Goal: Contribute content: Contribute content

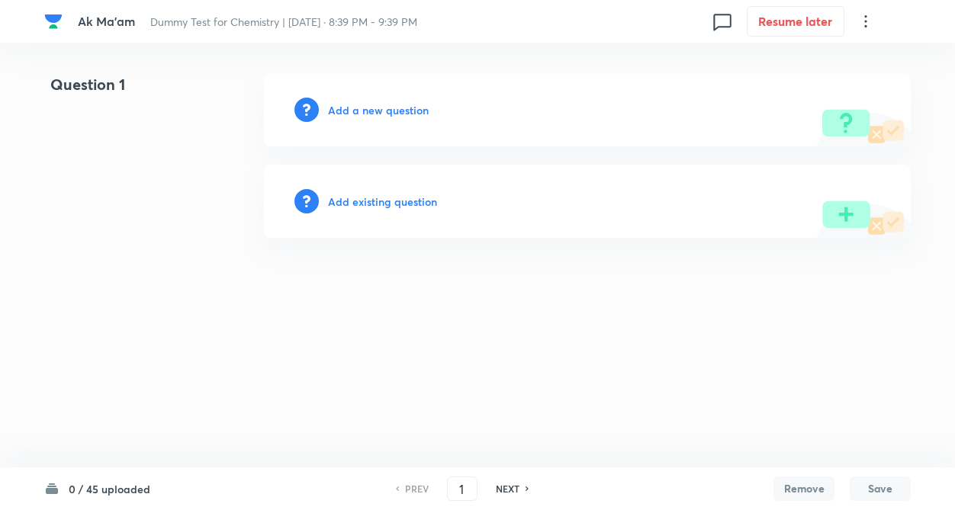
click at [181, 180] on div "Question 1 Add a new question Add existing question" at bounding box center [477, 155] width 866 height 165
click at [232, 190] on div "Question 1 Add a new question Add existing question" at bounding box center [477, 155] width 866 height 165
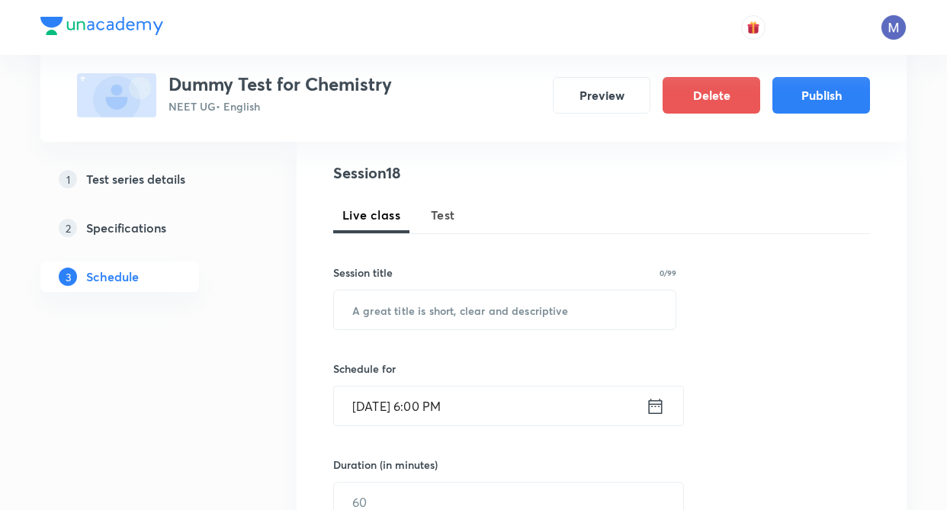
scroll to position [61, 0]
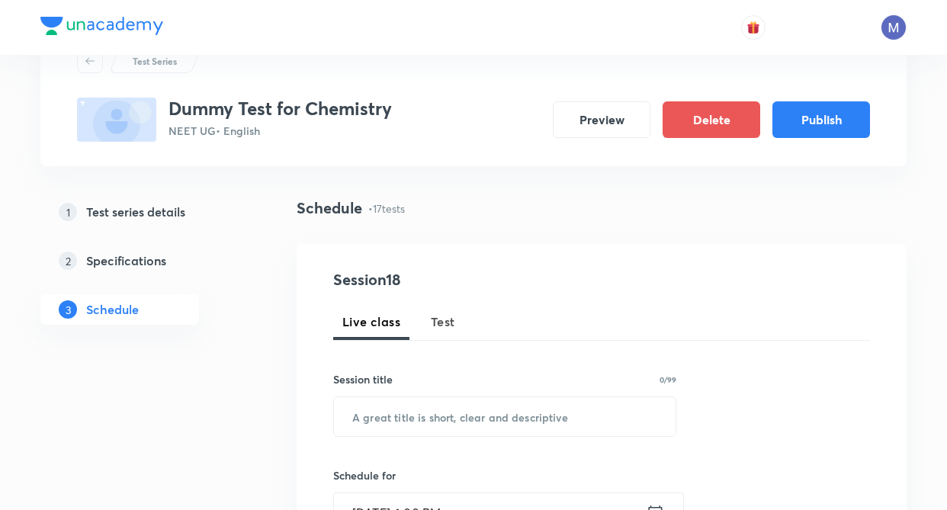
click at [442, 318] on span "Test" at bounding box center [443, 322] width 24 height 18
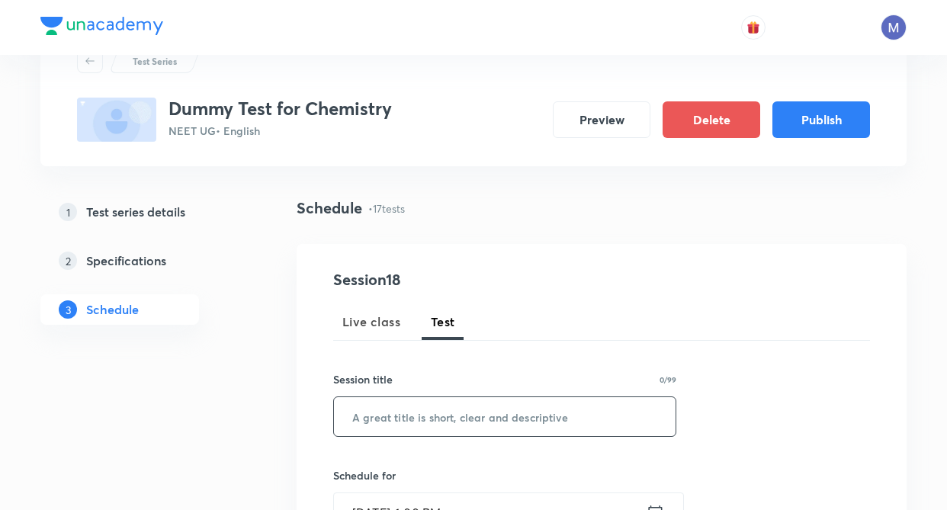
click at [396, 414] on input "text" at bounding box center [505, 416] width 342 height 39
type input "r"
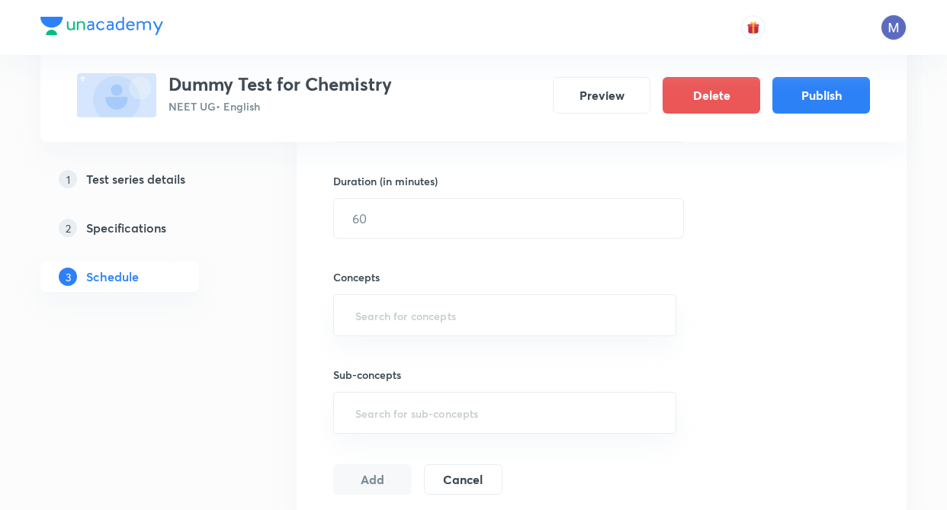
scroll to position [507, 0]
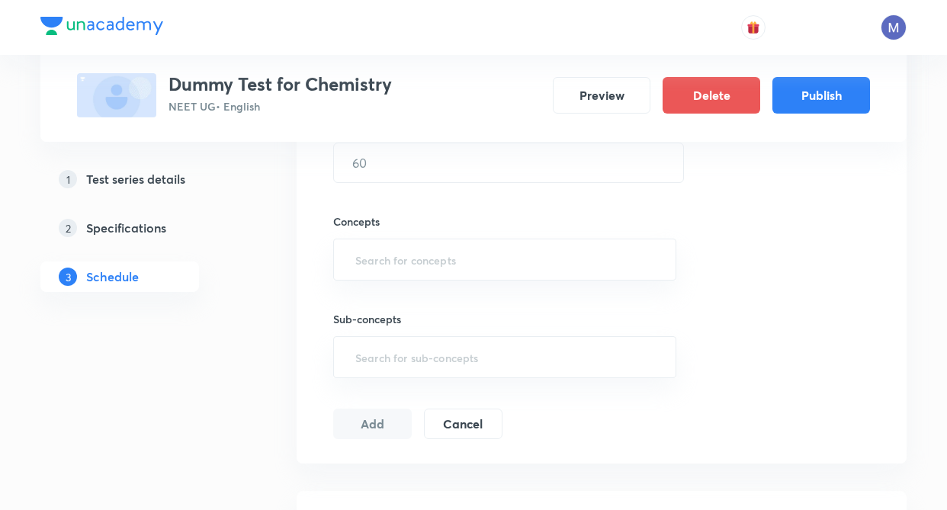
click at [308, 387] on div "Session 18 Live class Test Session title 1/99 R ​ Schedule for [DATE] 6:00 PM ​…" at bounding box center [602, 131] width 610 height 666
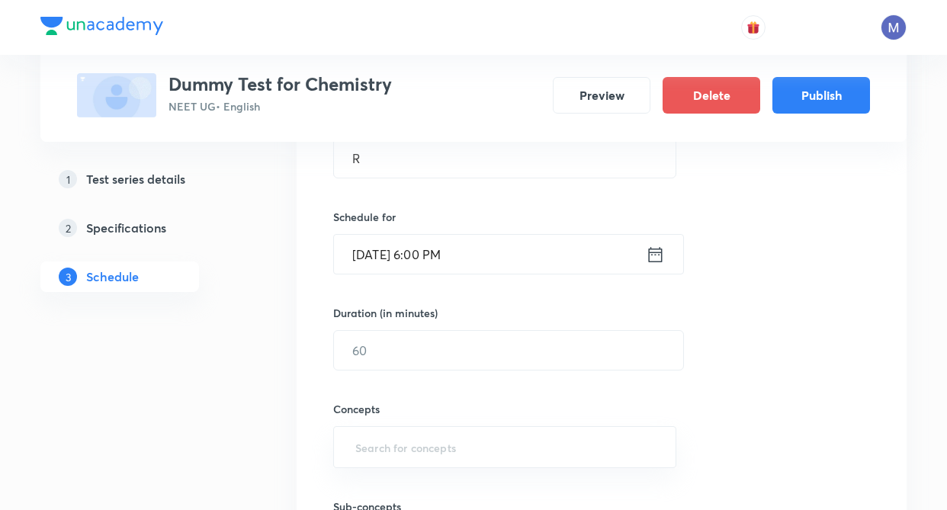
scroll to position [326, 0]
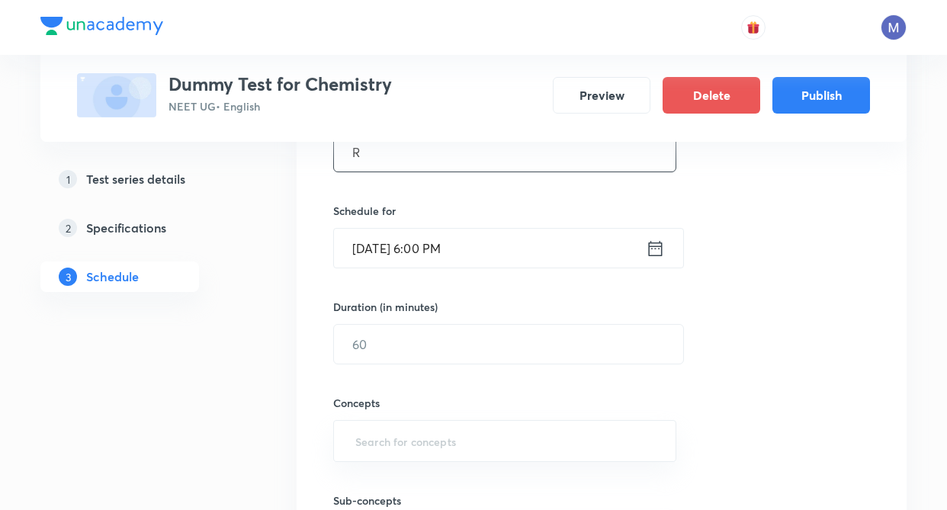
click at [534, 162] on input "R" at bounding box center [505, 152] width 342 height 39
type input "R31"
click at [658, 246] on icon at bounding box center [656, 247] width 14 height 15
click at [656, 240] on icon at bounding box center [655, 248] width 19 height 21
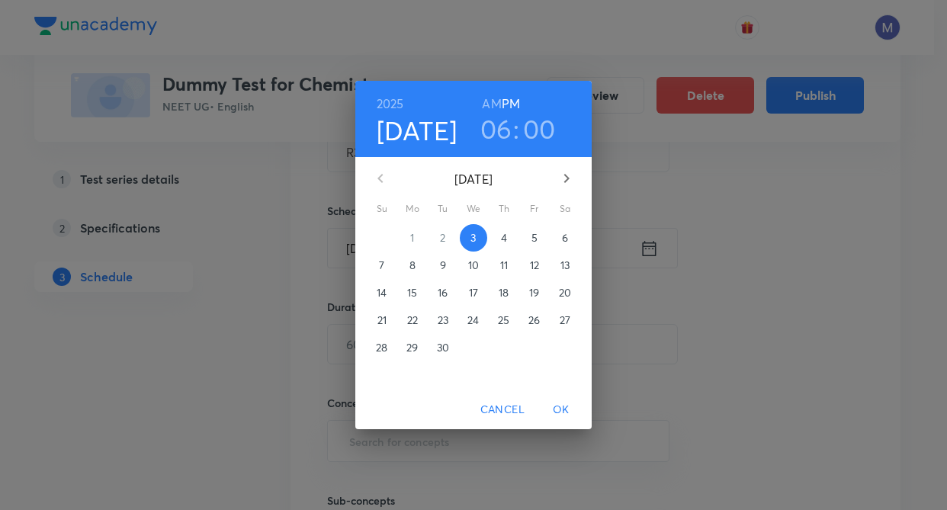
click at [653, 253] on div "[DATE] 06 : 00 AM PM [DATE] Su Mo Tu We Th Fr Sa 31 1 2 3 4 5 6 7 8 9 10 11 12 …" at bounding box center [473, 255] width 947 height 510
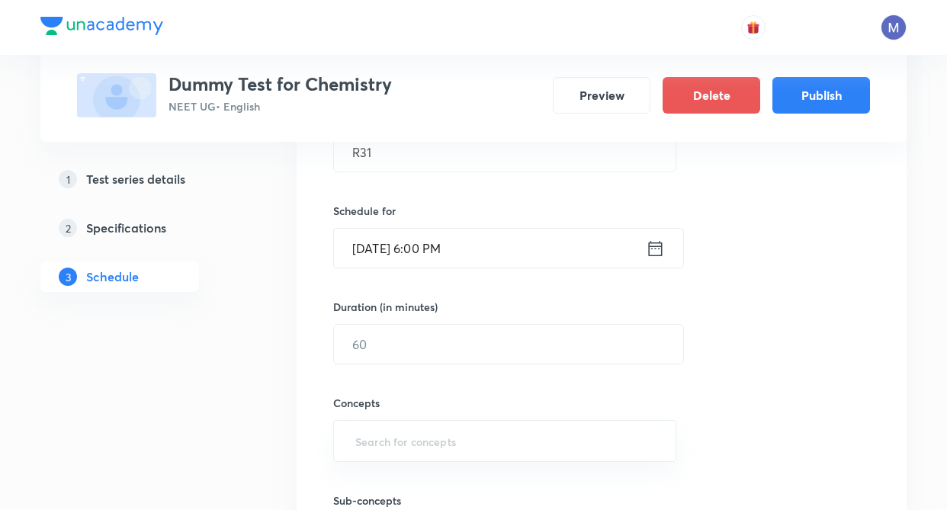
click at [651, 247] on icon at bounding box center [655, 248] width 19 height 21
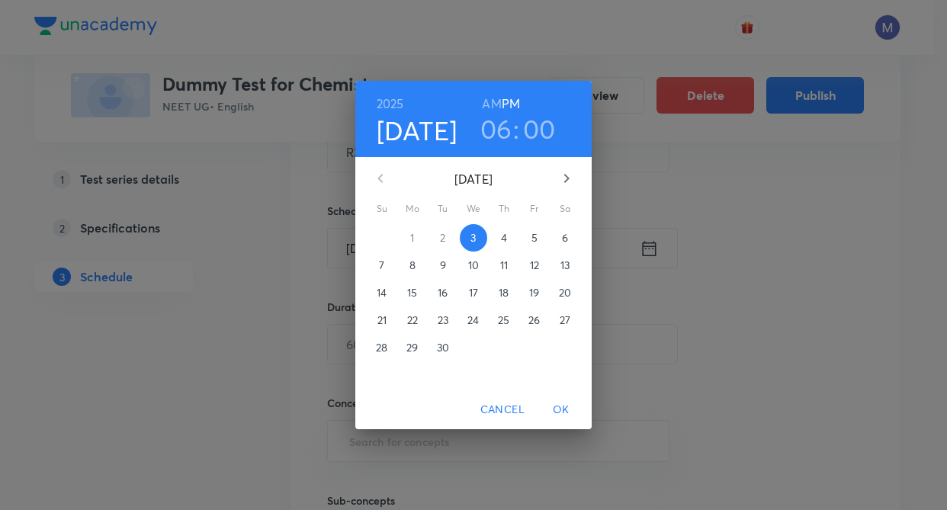
click at [531, 238] on span "5" at bounding box center [534, 237] width 27 height 15
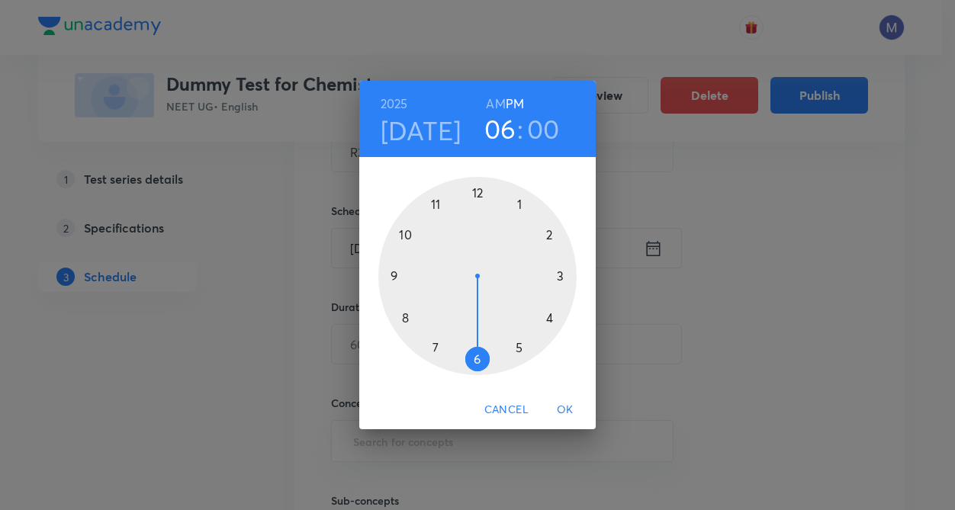
click at [659, 249] on div "[DATE] 06 : 00 AM PM 1 2 3 4 5 6 7 8 9 10 11 12 Cancel OK" at bounding box center [477, 255] width 955 height 510
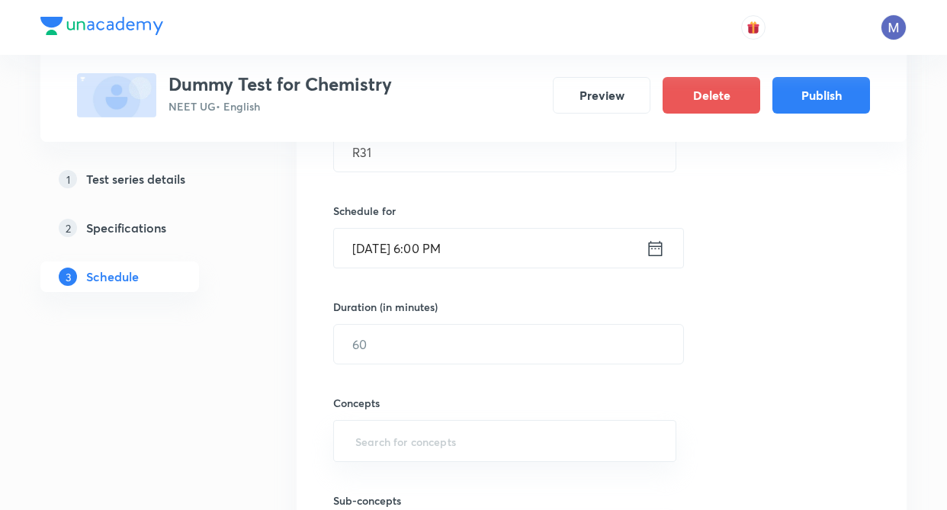
click at [659, 249] on icon at bounding box center [655, 248] width 19 height 21
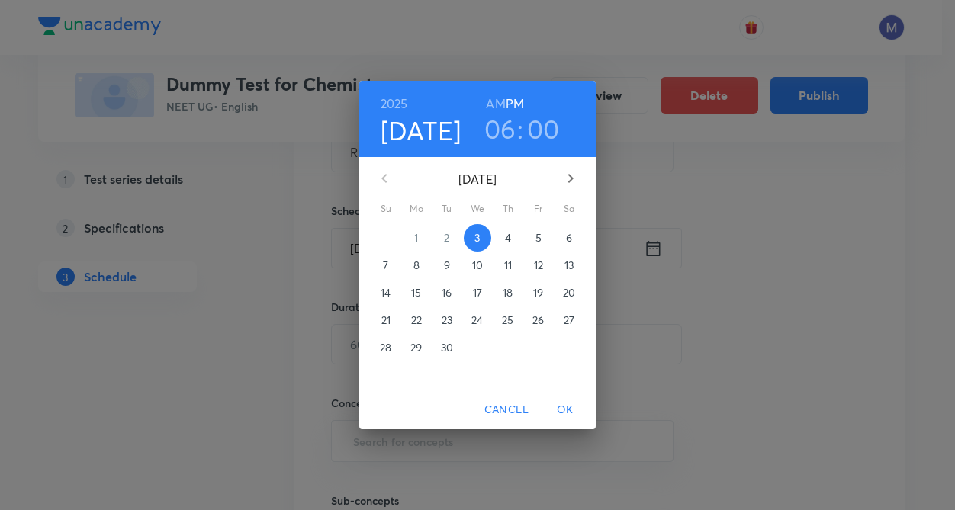
click at [416, 295] on p "15" at bounding box center [416, 292] width 10 height 15
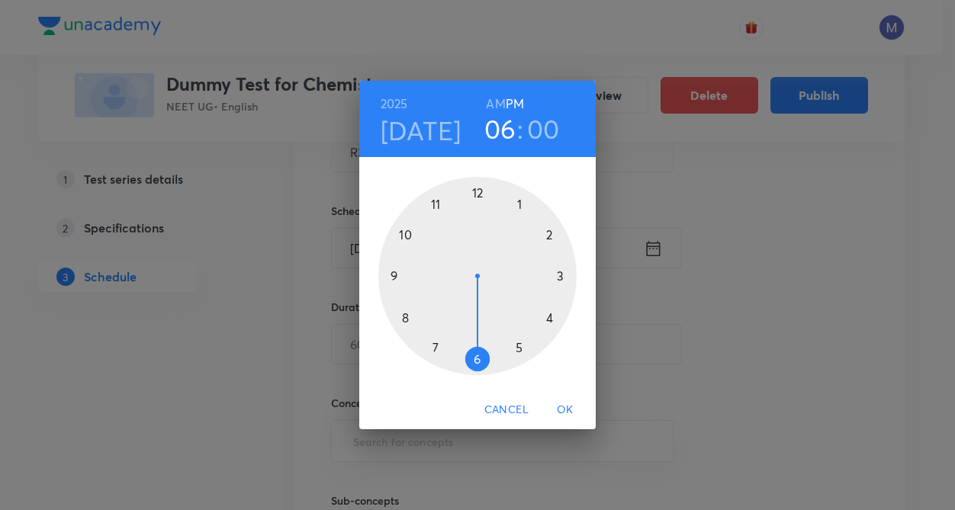
click at [478, 192] on div at bounding box center [477, 276] width 198 height 198
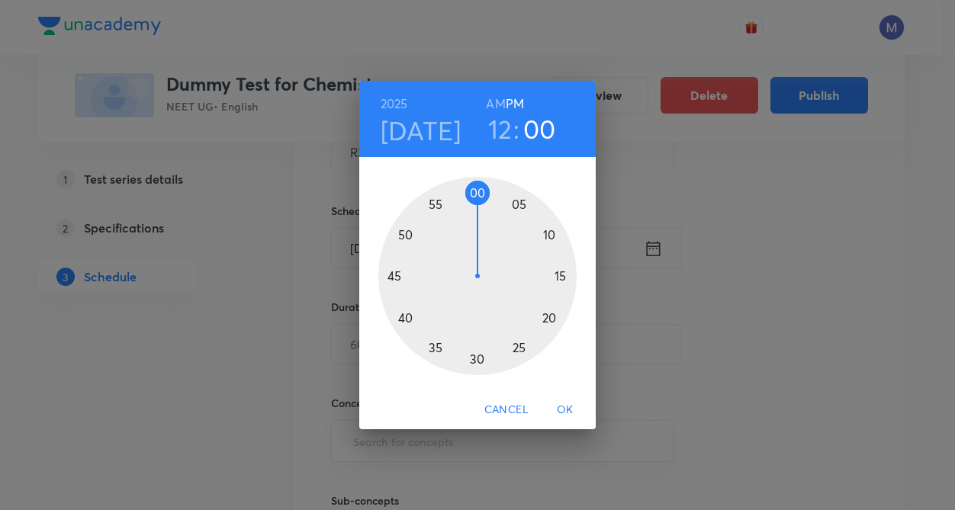
click at [571, 405] on span "OK" at bounding box center [565, 409] width 37 height 19
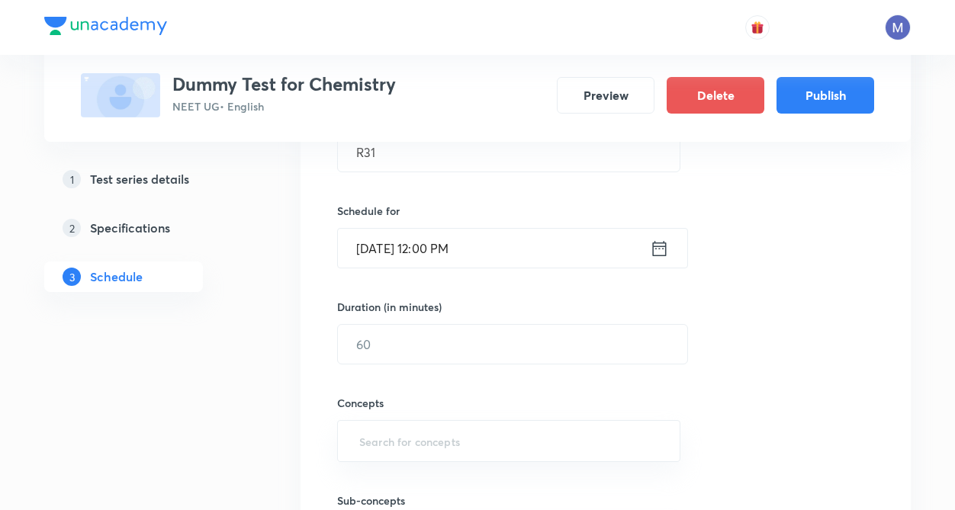
click at [563, 409] on h6 "Concepts" at bounding box center [508, 403] width 343 height 16
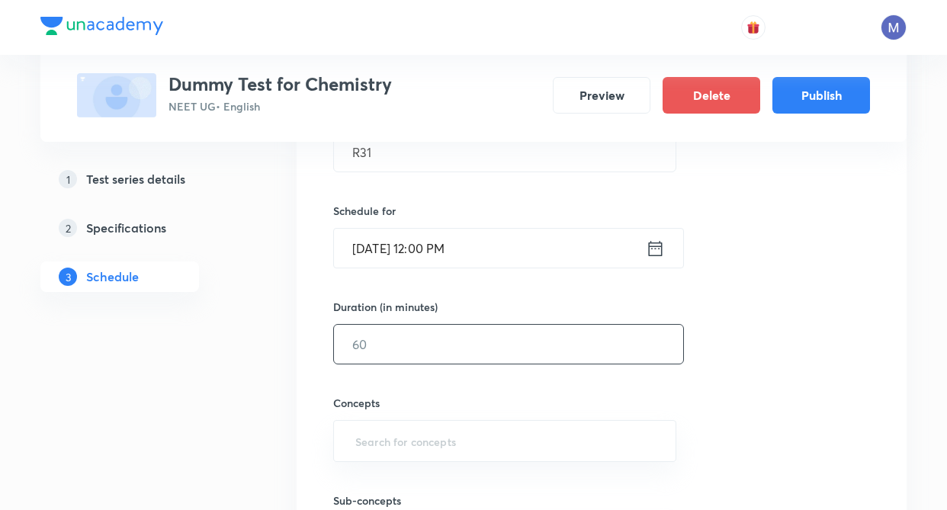
click at [369, 342] on input "text" at bounding box center [508, 344] width 349 height 39
type input "60"
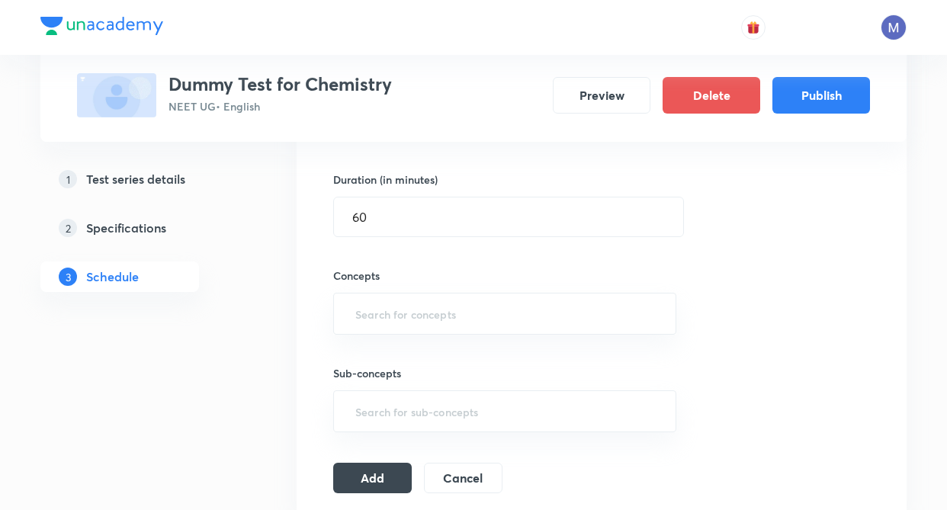
scroll to position [478, 0]
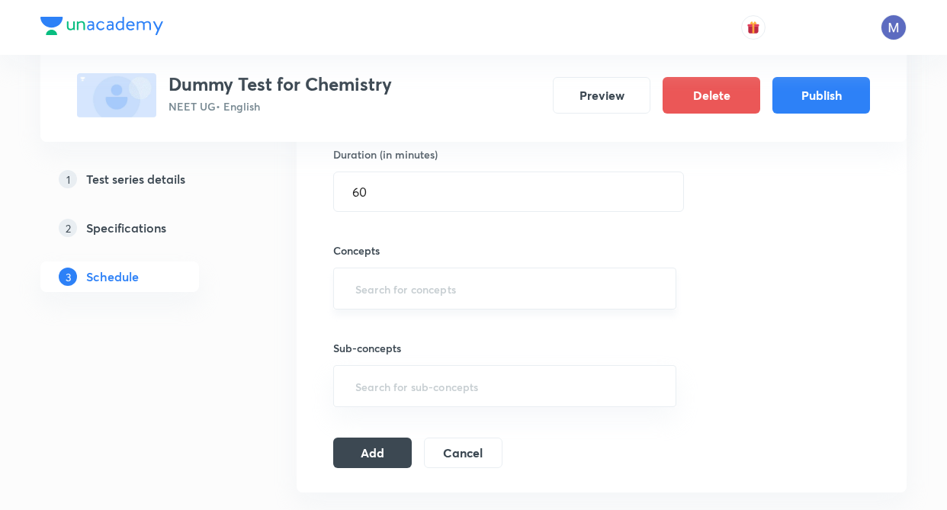
click at [376, 294] on input "text" at bounding box center [504, 288] width 305 height 28
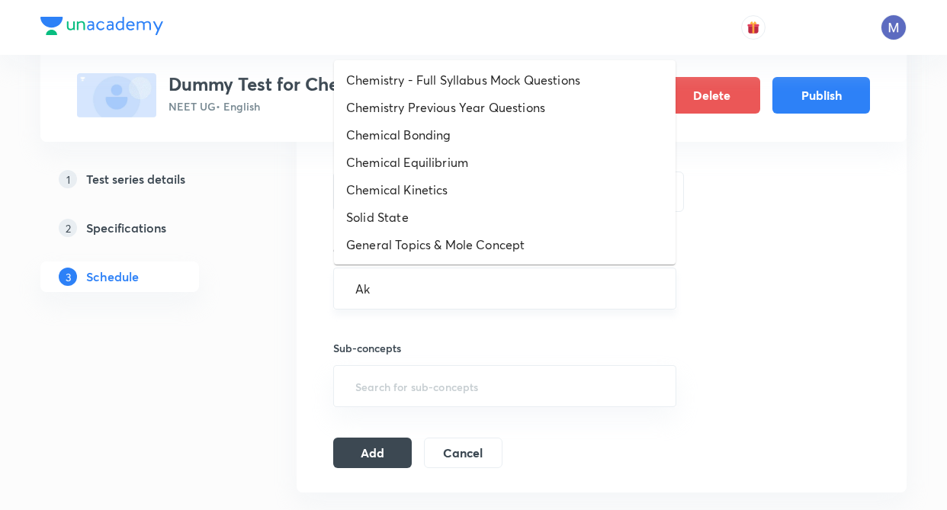
type input "A"
click at [376, 294] on input "A" at bounding box center [504, 288] width 305 height 28
click at [422, 290] on input "A" at bounding box center [504, 288] width 305 height 28
click at [422, 239] on li "General Topics & Mole Concept" at bounding box center [505, 244] width 342 height 27
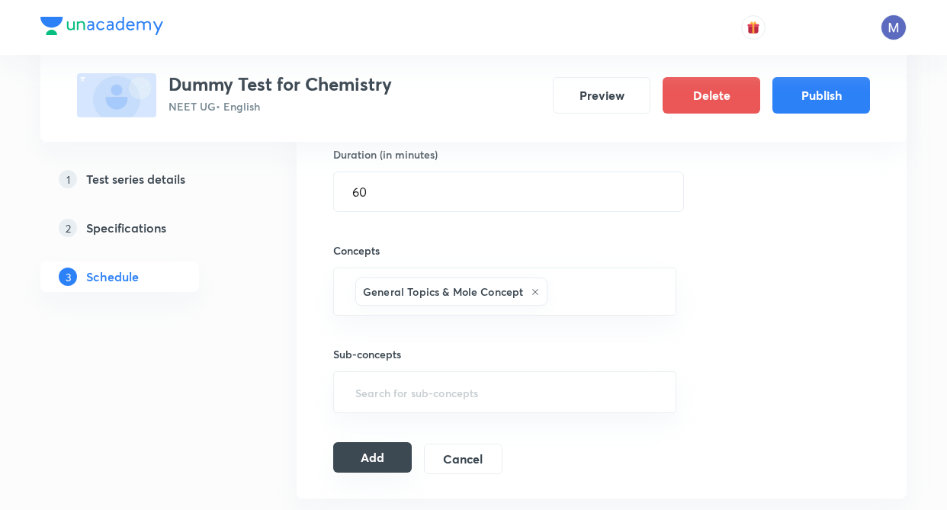
click at [361, 451] on button "Add" at bounding box center [372, 457] width 79 height 30
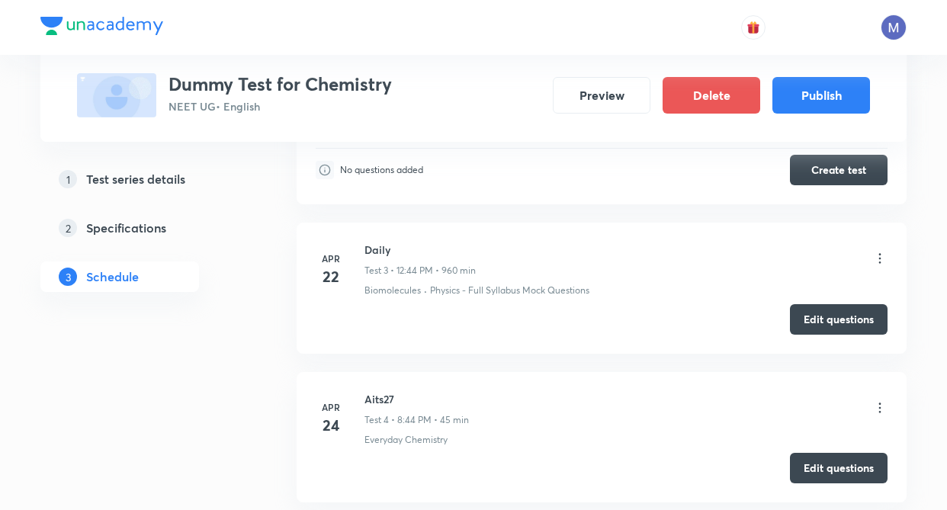
scroll to position [353, 0]
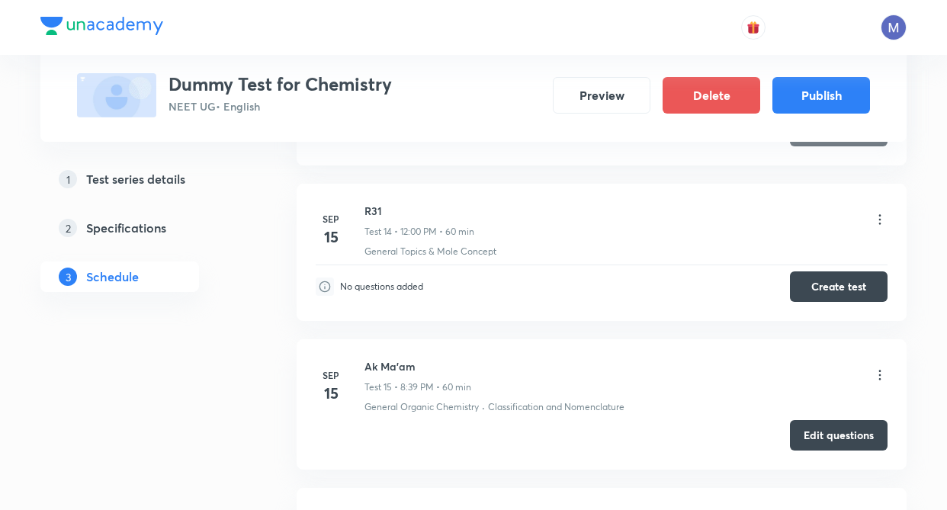
scroll to position [2667, 0]
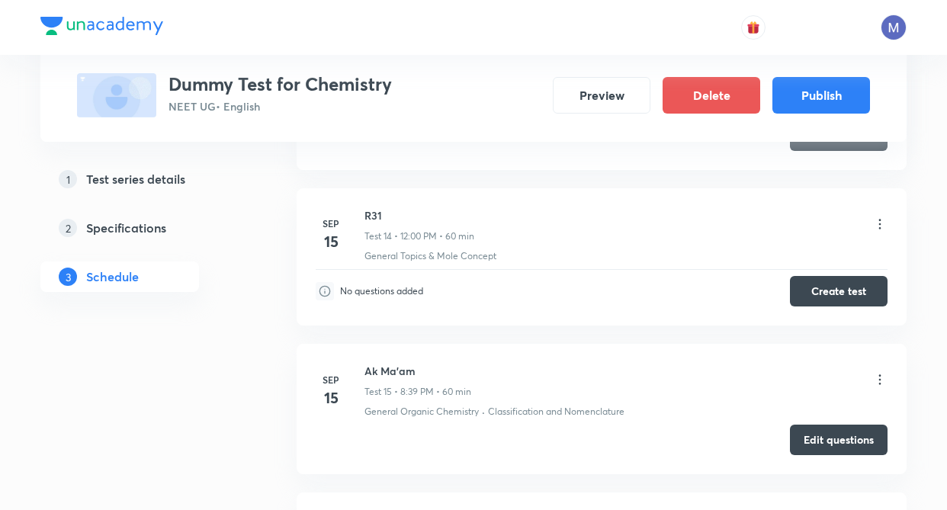
click at [843, 280] on button "Create test" at bounding box center [839, 289] width 98 height 30
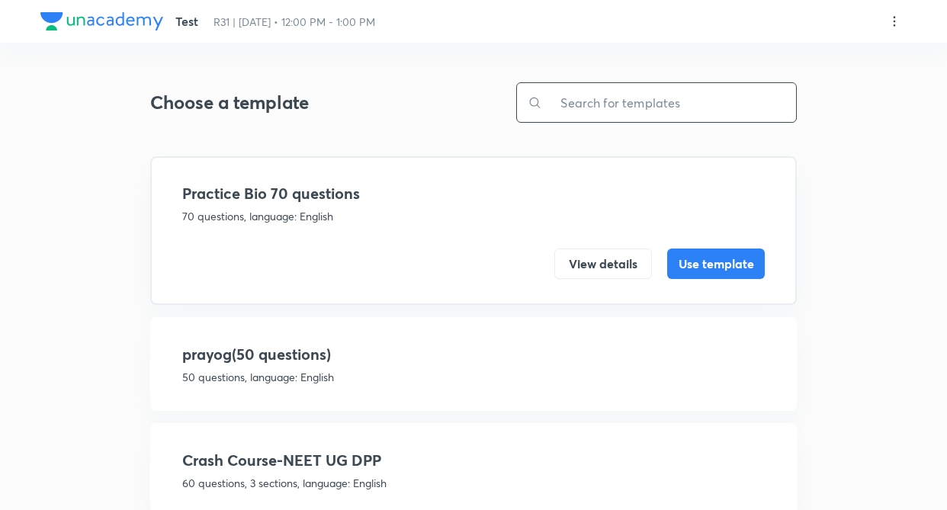
click at [598, 107] on input "text" at bounding box center [669, 102] width 254 height 39
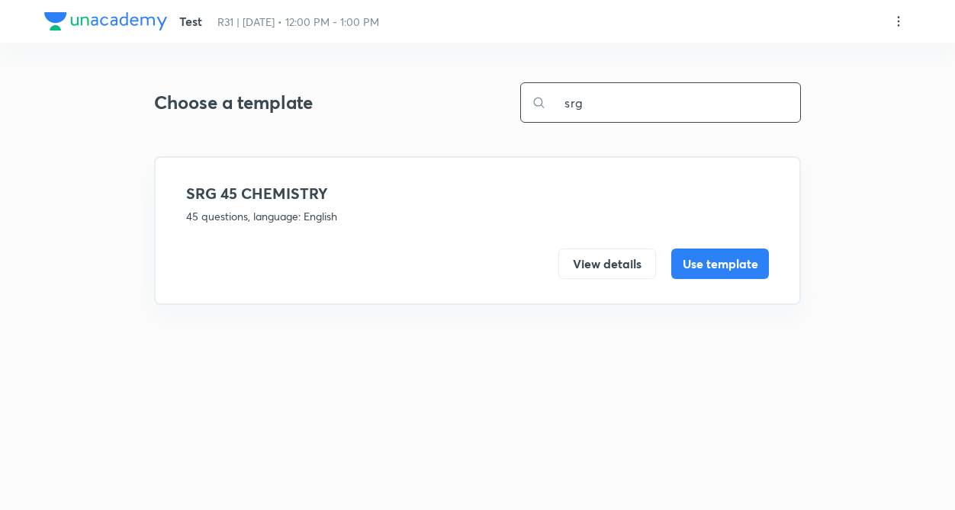
type input "srg"
click at [301, 204] on h4 "SRG 45 CHEMISTRY" at bounding box center [477, 193] width 582 height 23
click at [681, 260] on button "Use template" at bounding box center [720, 262] width 98 height 30
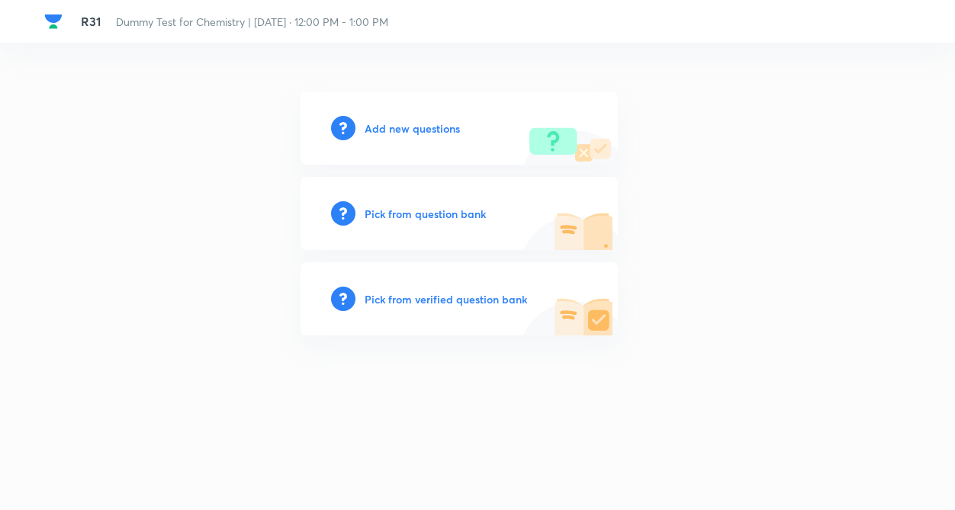
click at [407, 130] on h6 "Add new questions" at bounding box center [411, 128] width 95 height 16
